Goal: Task Accomplishment & Management: Manage account settings

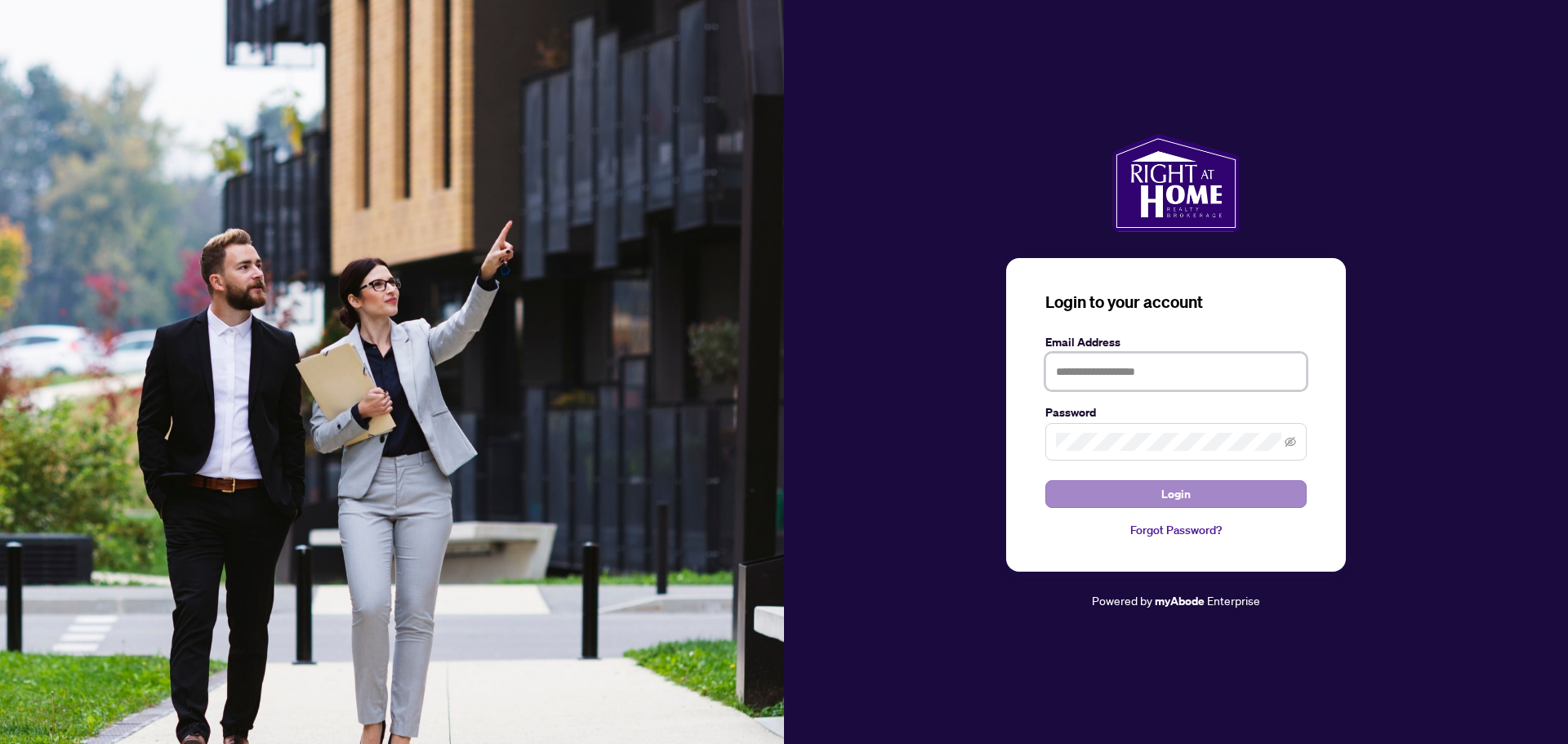
type input "**********"
click at [1184, 494] on span "Login" at bounding box center [1177, 494] width 30 height 26
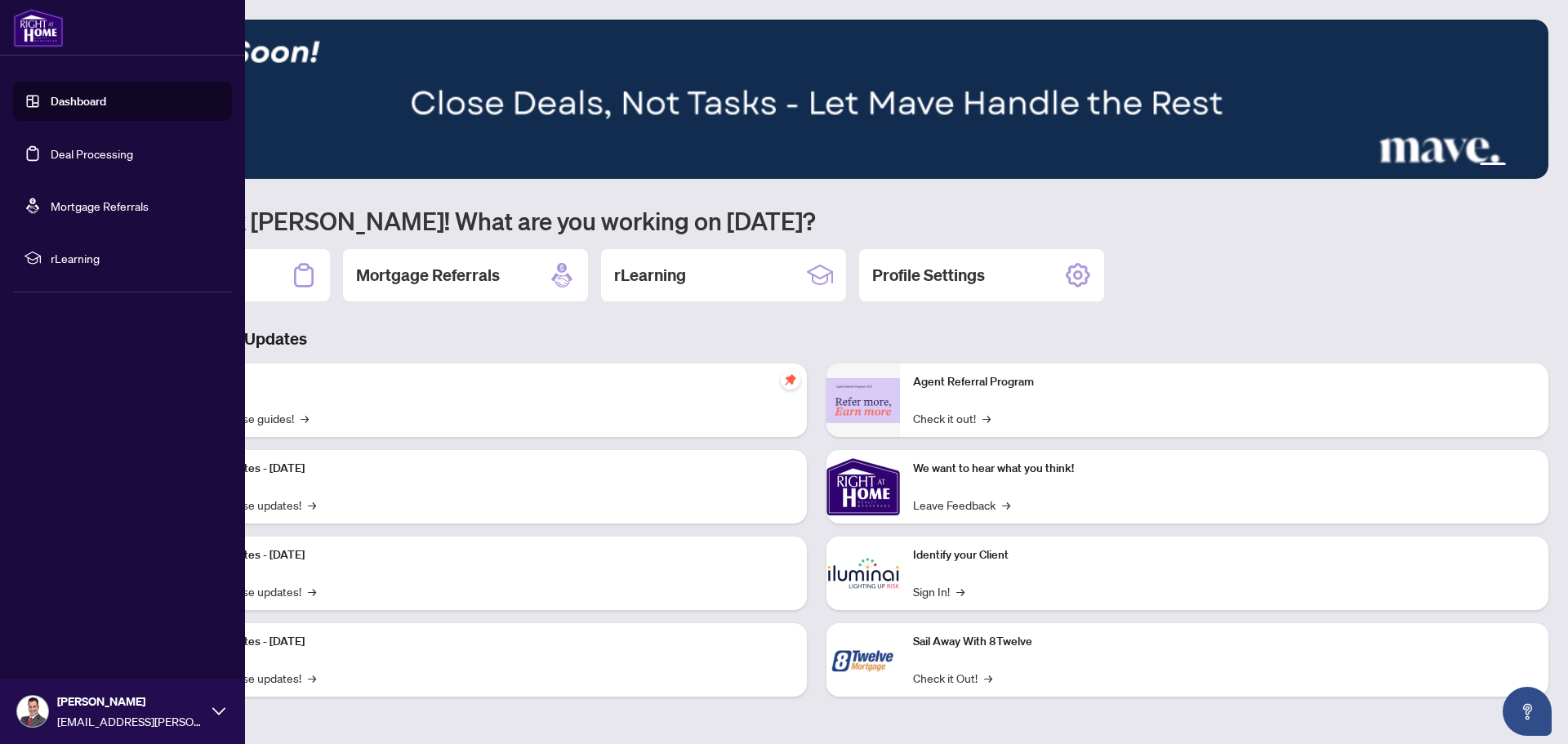
click at [89, 155] on link "Deal Processing" at bounding box center [92, 154] width 82 height 15
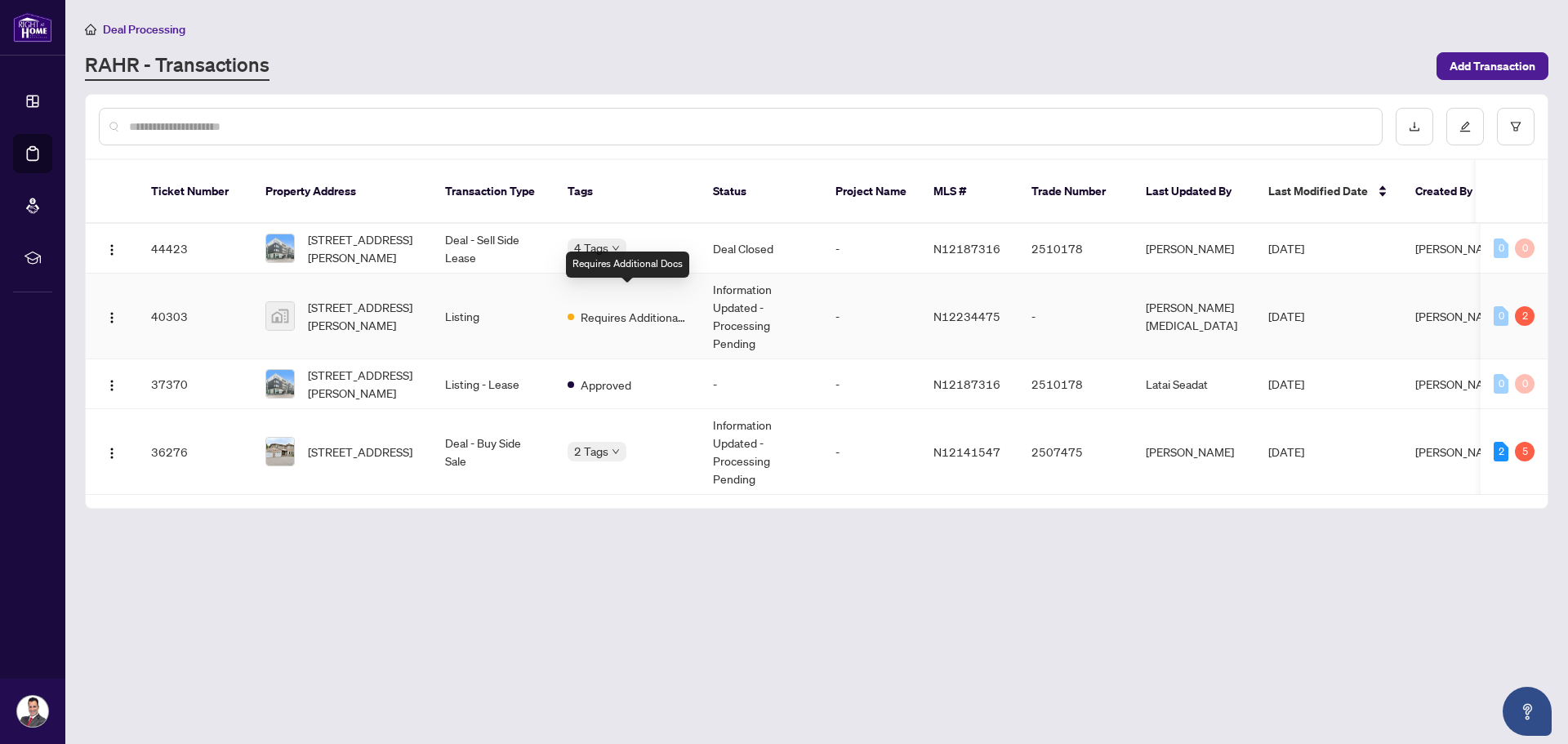
click at [660, 308] on span "Requires Additional Docs" at bounding box center [634, 317] width 106 height 18
click at [465, 432] on td "Deal - Buy Side Sale" at bounding box center [493, 452] width 123 height 86
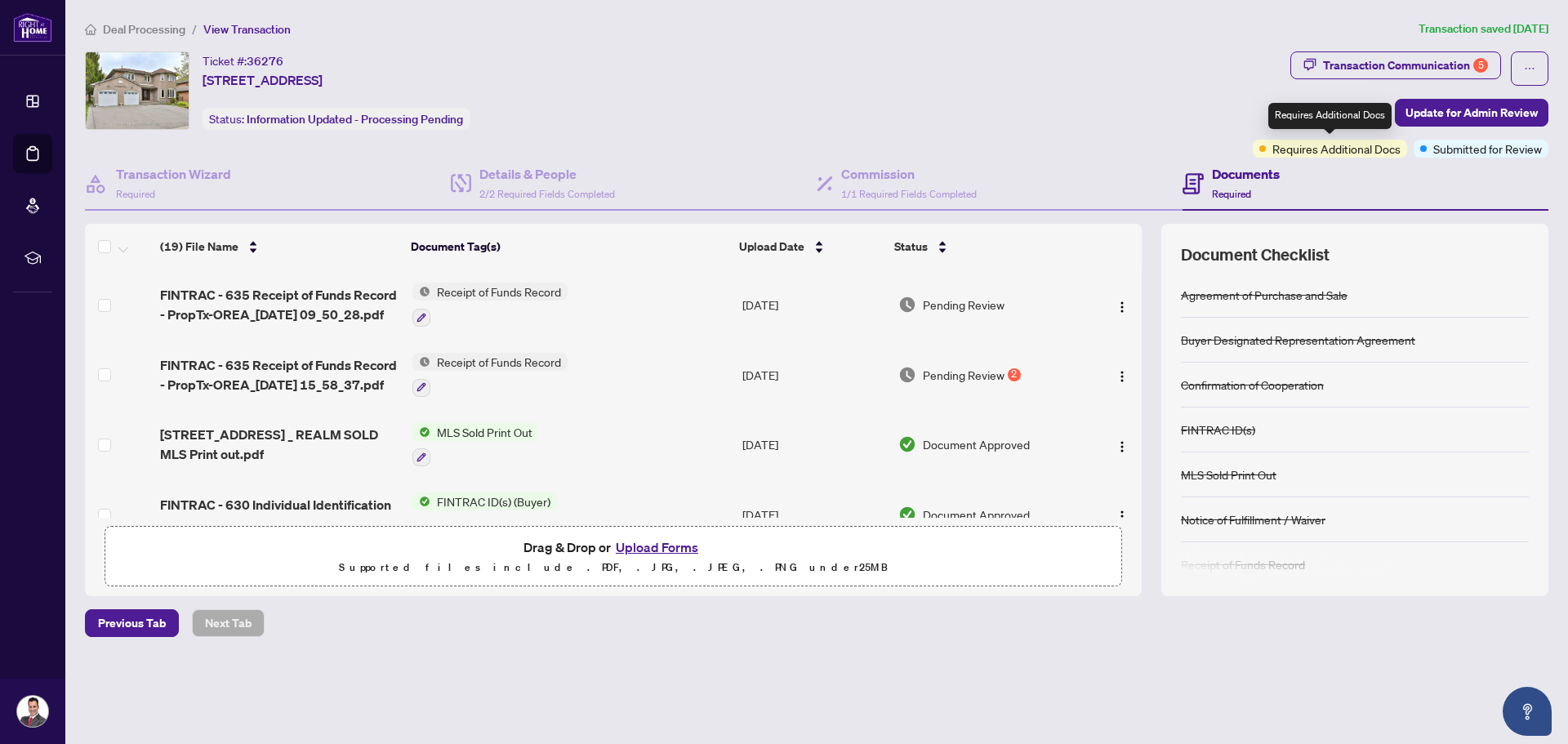
click at [1304, 147] on span "Requires Additional Docs" at bounding box center [1336, 148] width 128 height 18
click at [1248, 188] on span "Required" at bounding box center [1231, 194] width 39 height 12
click at [982, 375] on span "Pending Review" at bounding box center [963, 375] width 82 height 18
click at [1422, 59] on div "Transaction Communication 5" at bounding box center [1406, 66] width 165 height 26
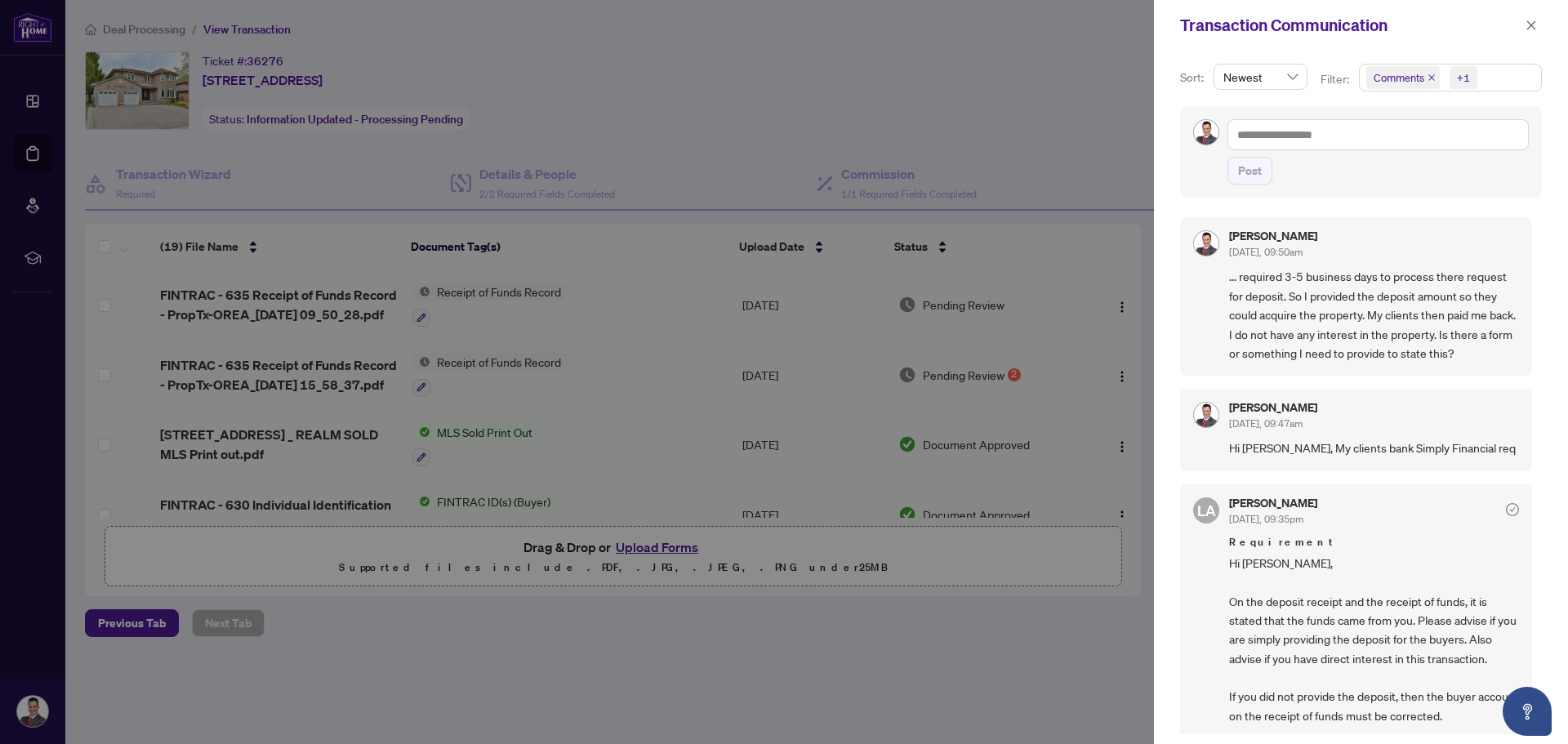
click at [995, 61] on div at bounding box center [784, 372] width 1568 height 744
click at [1530, 25] on icon "close" at bounding box center [1532, 25] width 9 height 9
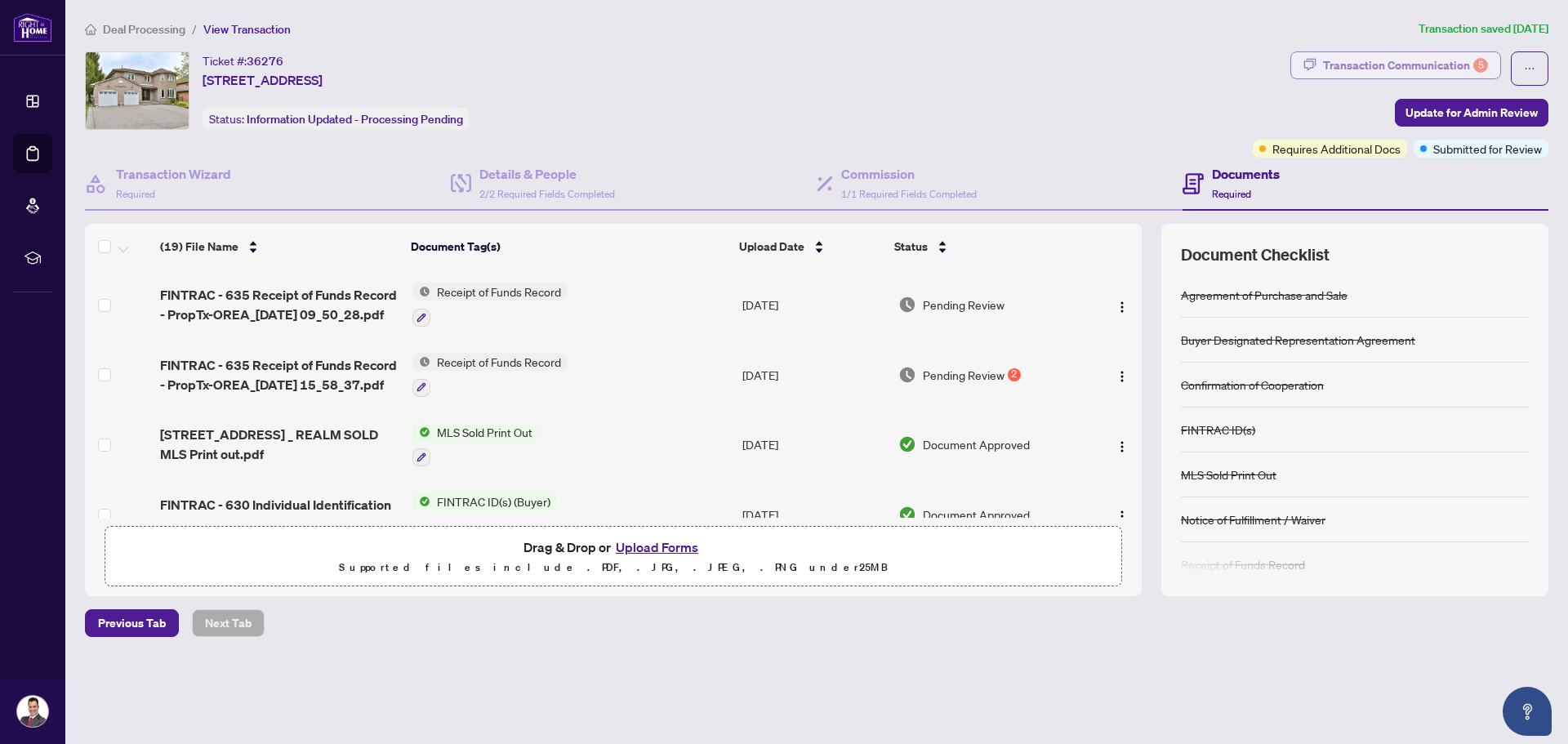
click at [1456, 65] on div "Transaction Communication 5" at bounding box center [1406, 66] width 165 height 26
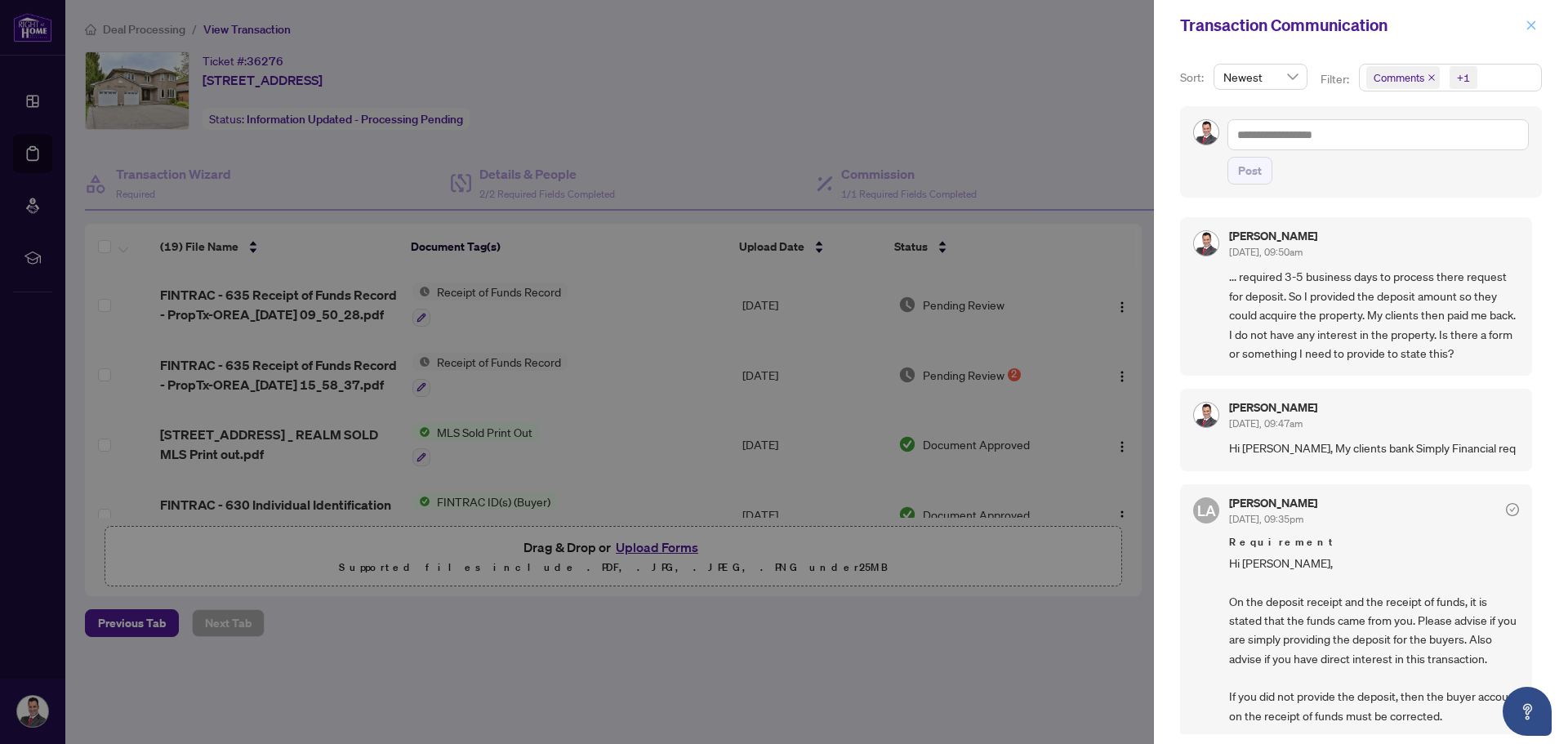
click at [1530, 18] on span "button" at bounding box center [1531, 25] width 11 height 26
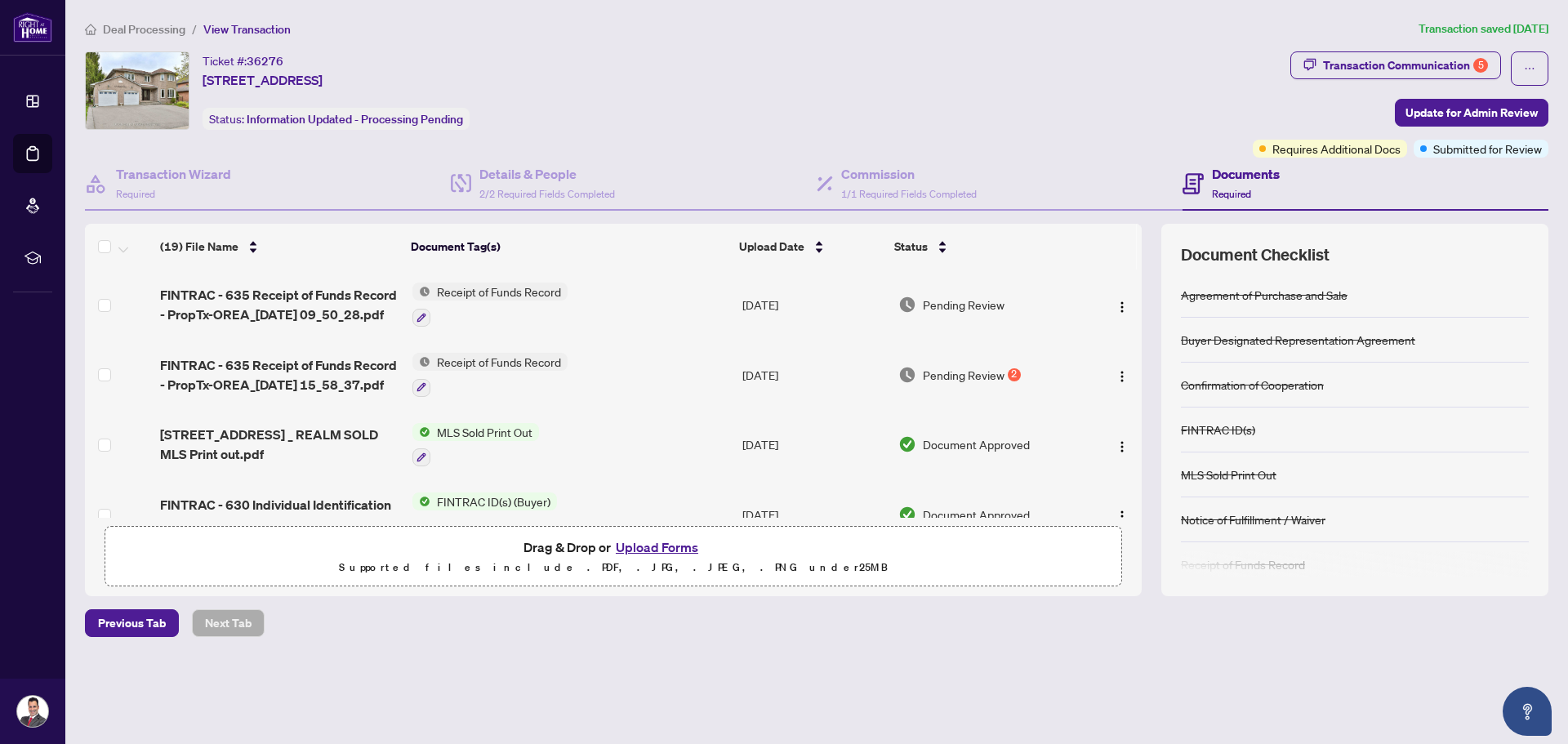
click at [750, 685] on div "Deal Processing / View Transaction Transaction saved 13 days ago Ticket #: 3627…" at bounding box center [816, 356] width 1477 height 675
